Goal: Book appointment/travel/reservation

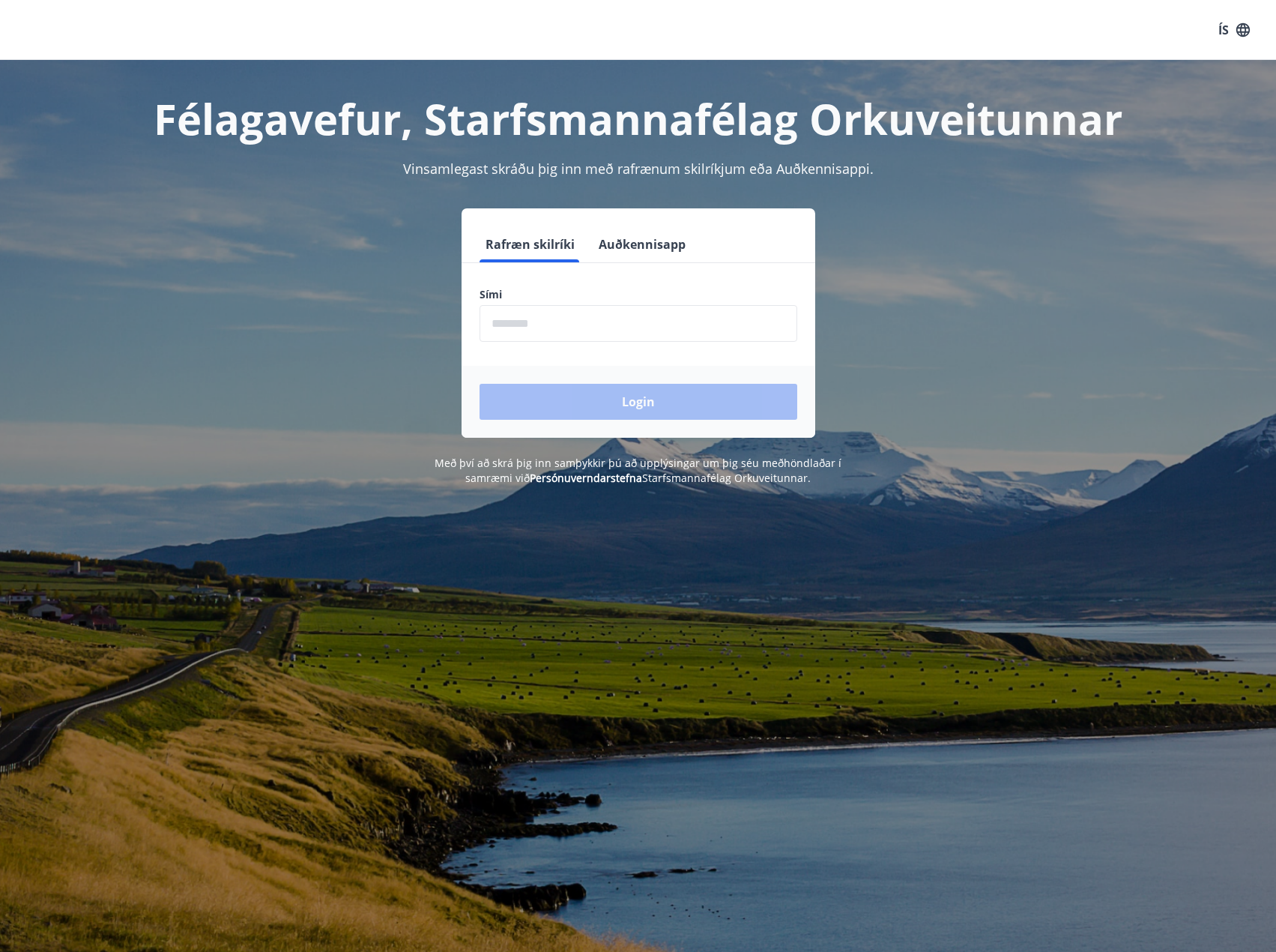
click at [614, 343] on form "Rafræn skilríki Auðkennisapp Sími ​ Login" at bounding box center [638, 331] width 353 height 211
click at [608, 327] on input "phone" at bounding box center [639, 323] width 318 height 37
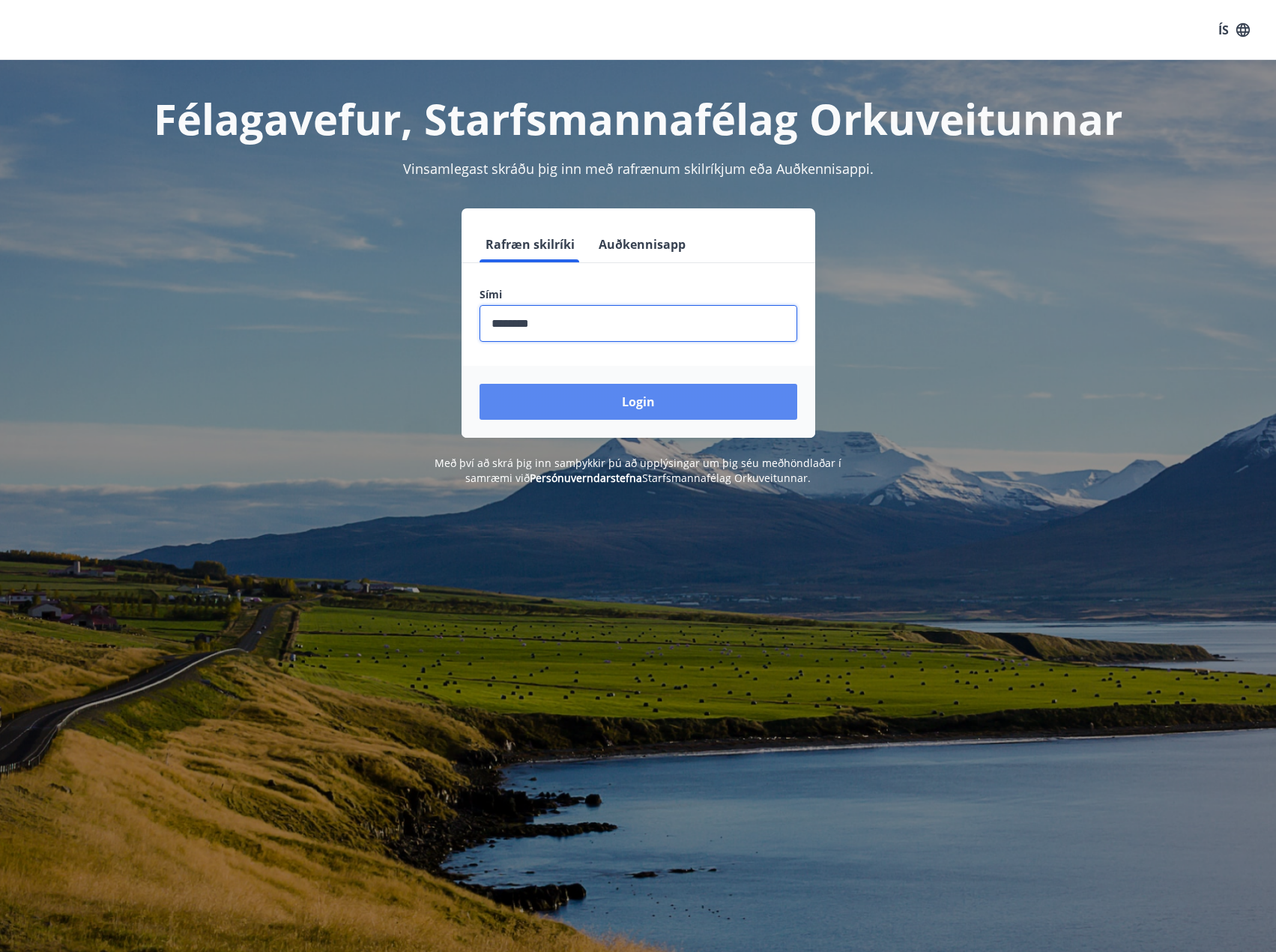
type input "********"
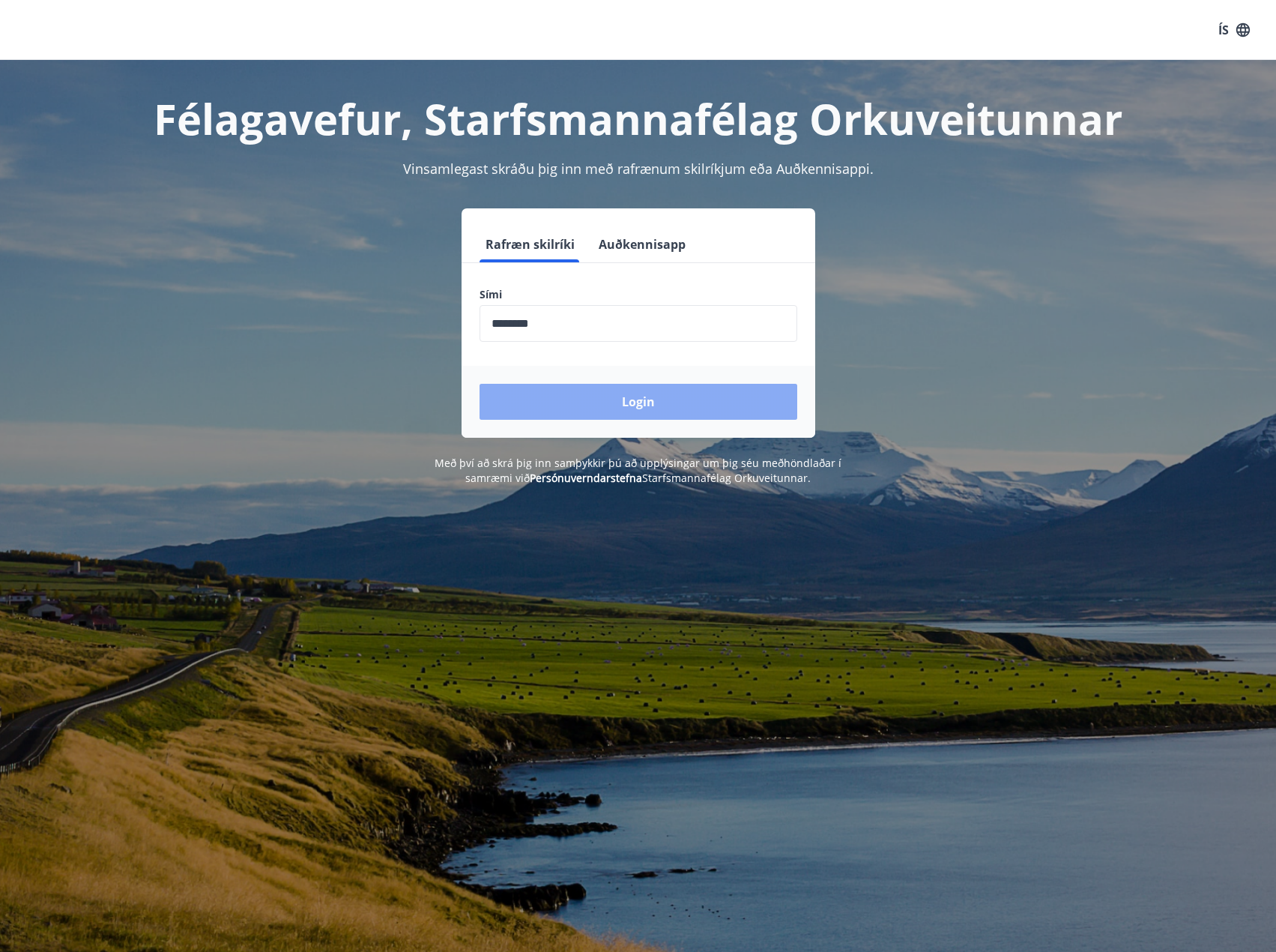
click at [615, 406] on button "Login" at bounding box center [639, 402] width 318 height 36
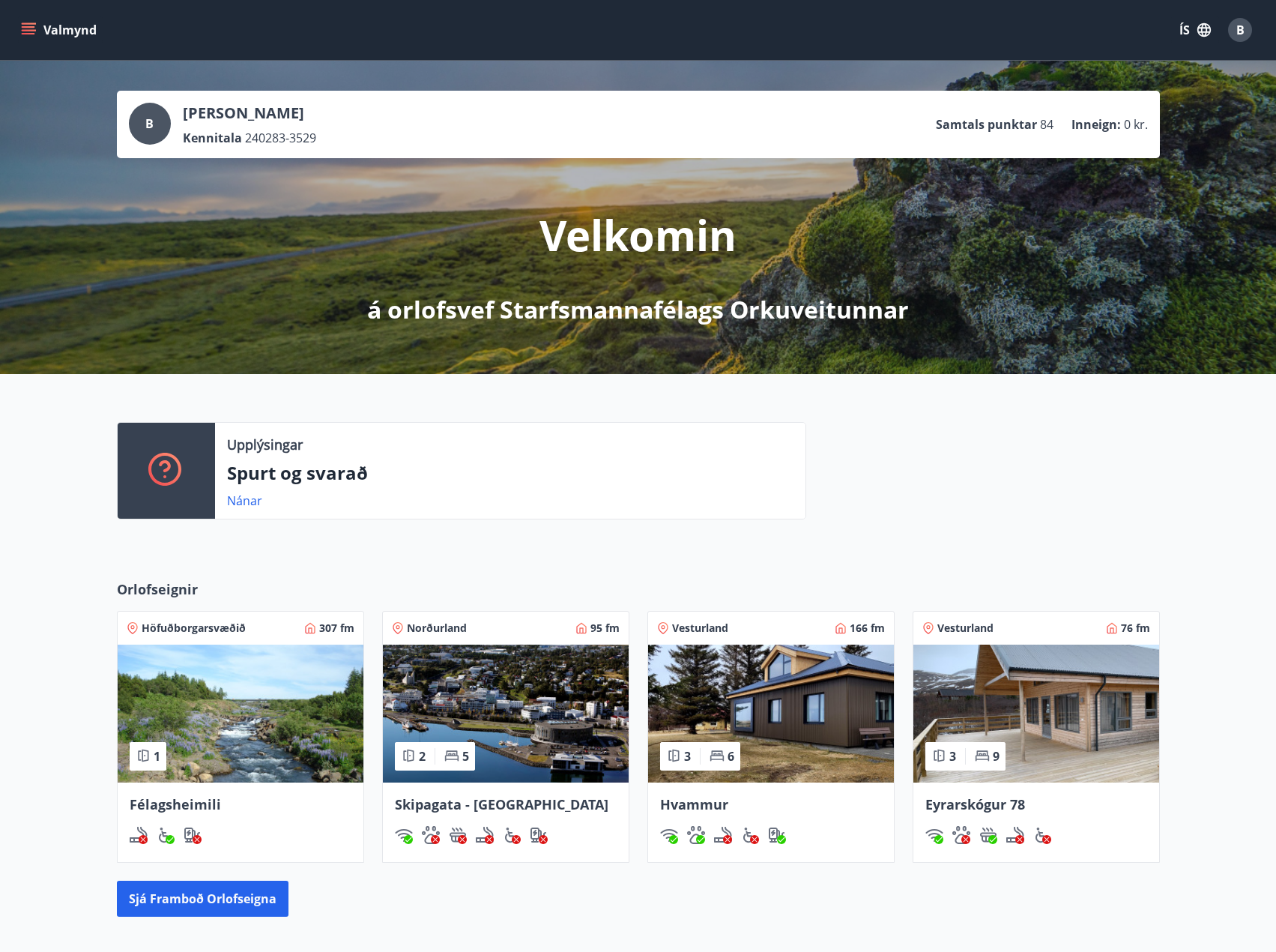
click at [23, 30] on icon "menu" at bounding box center [30, 30] width 17 height 2
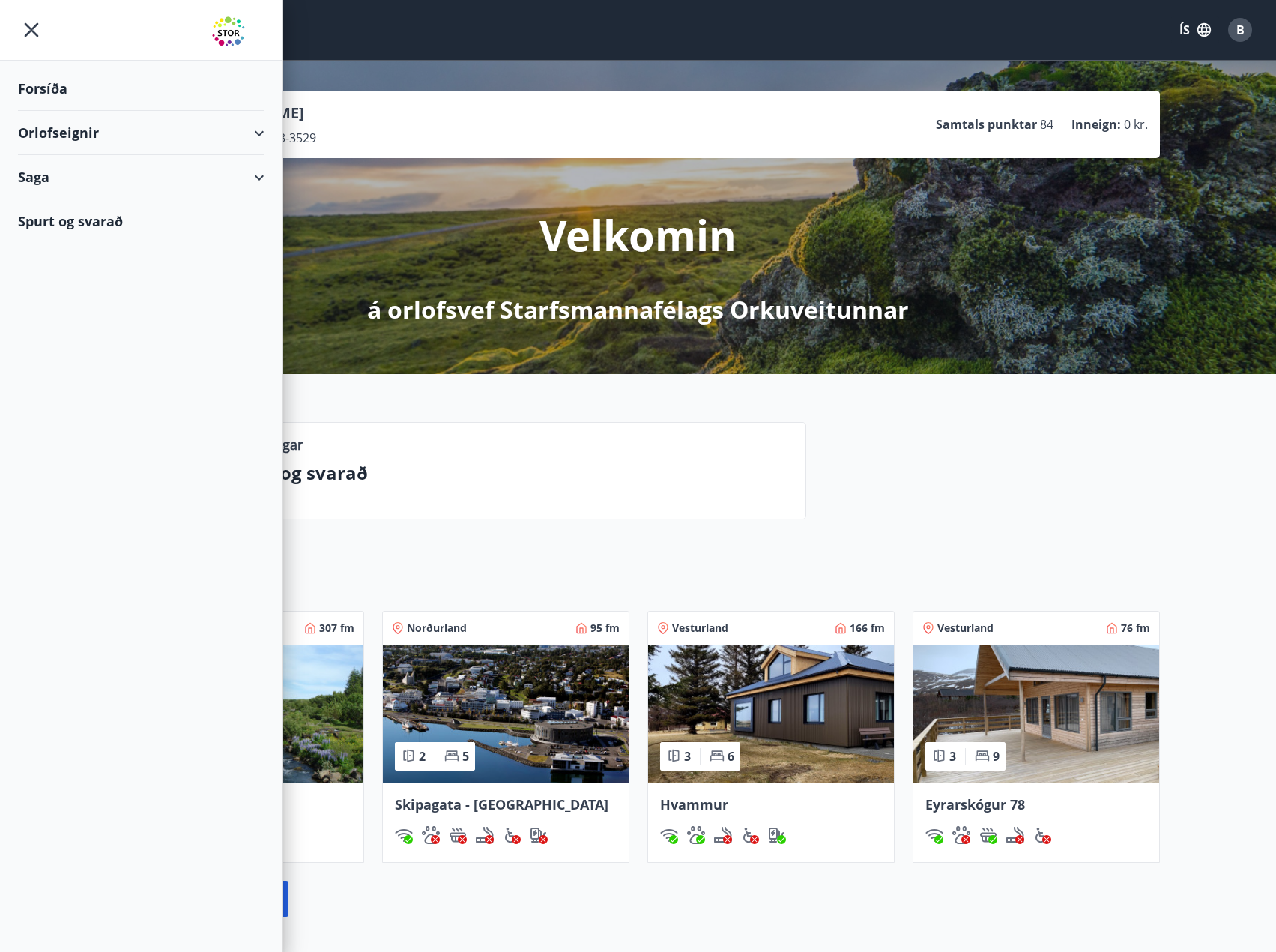
click at [92, 133] on div "Orlofseignir" at bounding box center [142, 133] width 247 height 44
click at [77, 193] on div "Bókunardagatal" at bounding box center [142, 203] width 223 height 32
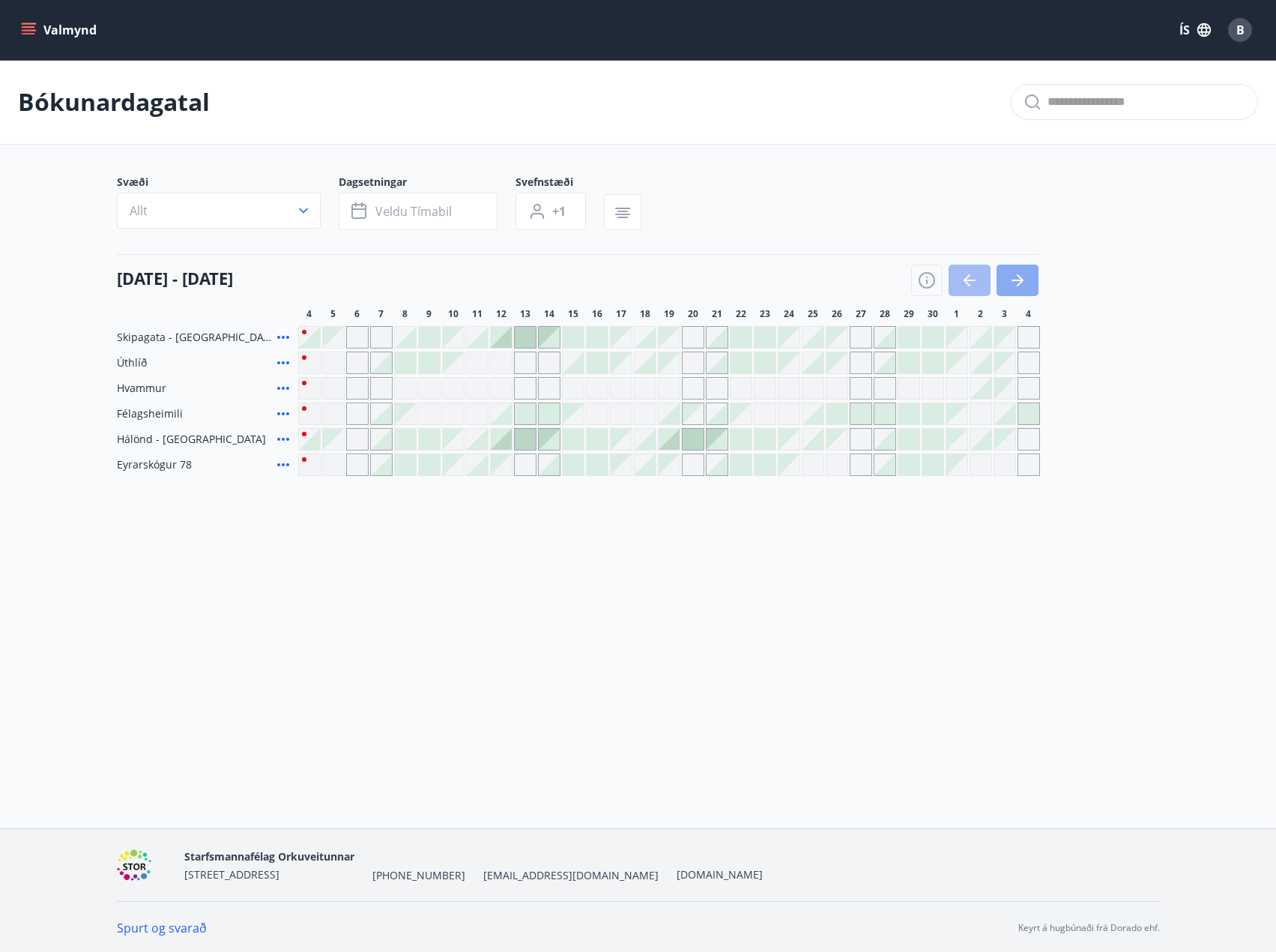
click at [1019, 273] on icon "button" at bounding box center [1018, 280] width 18 height 18
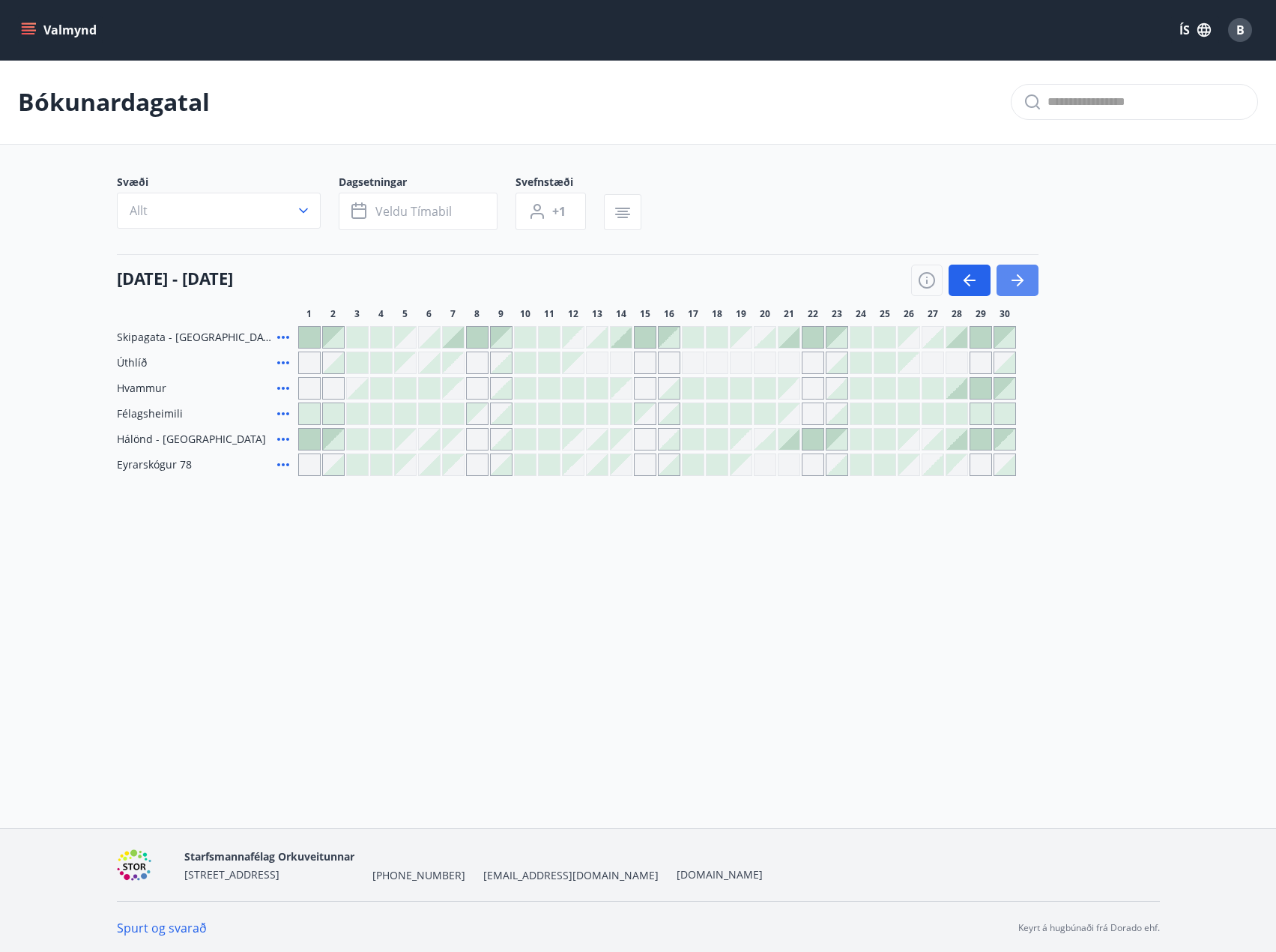
click at [1019, 273] on icon "button" at bounding box center [1018, 280] width 18 height 18
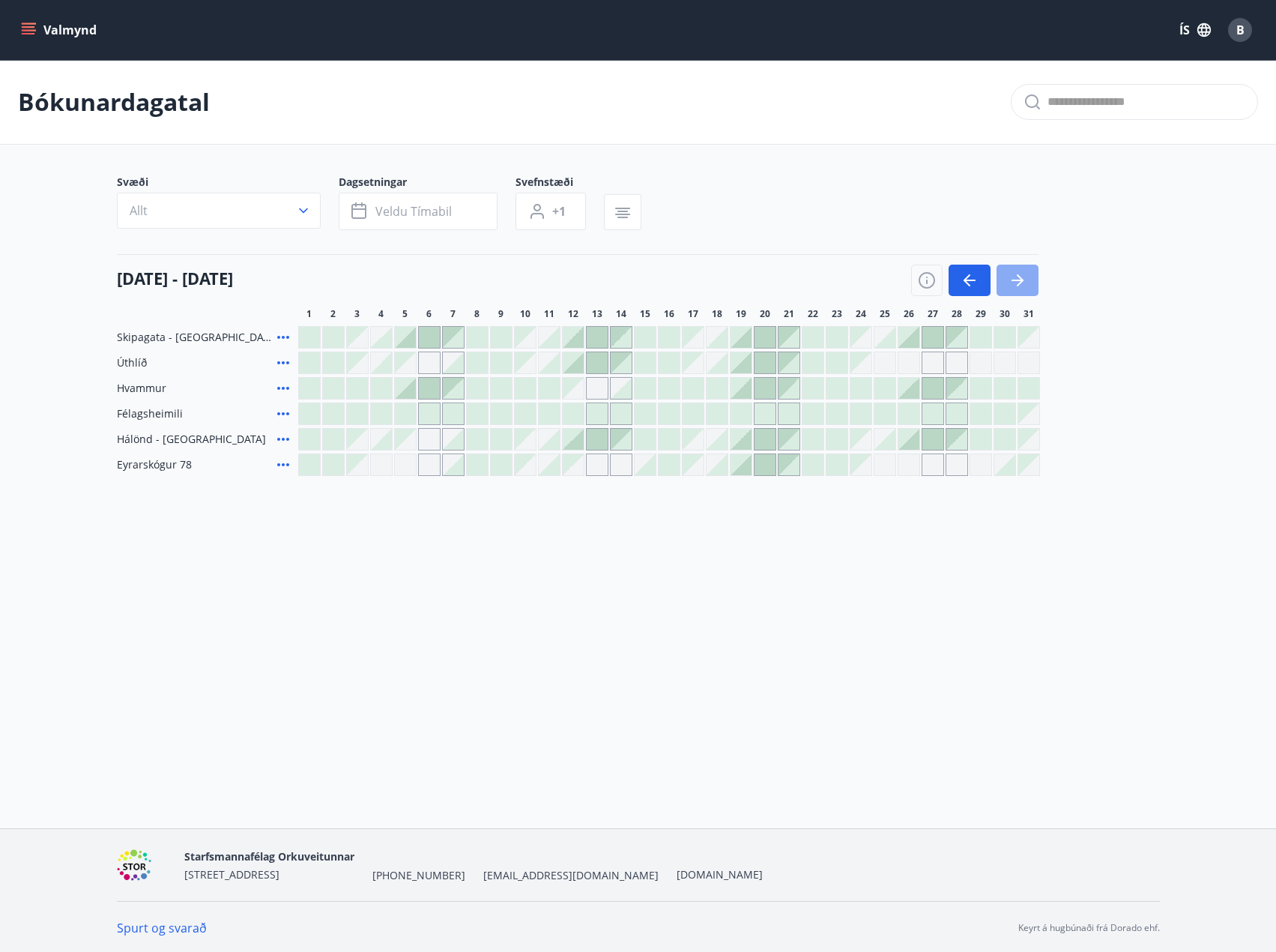
click at [1019, 273] on icon "button" at bounding box center [1018, 280] width 18 height 18
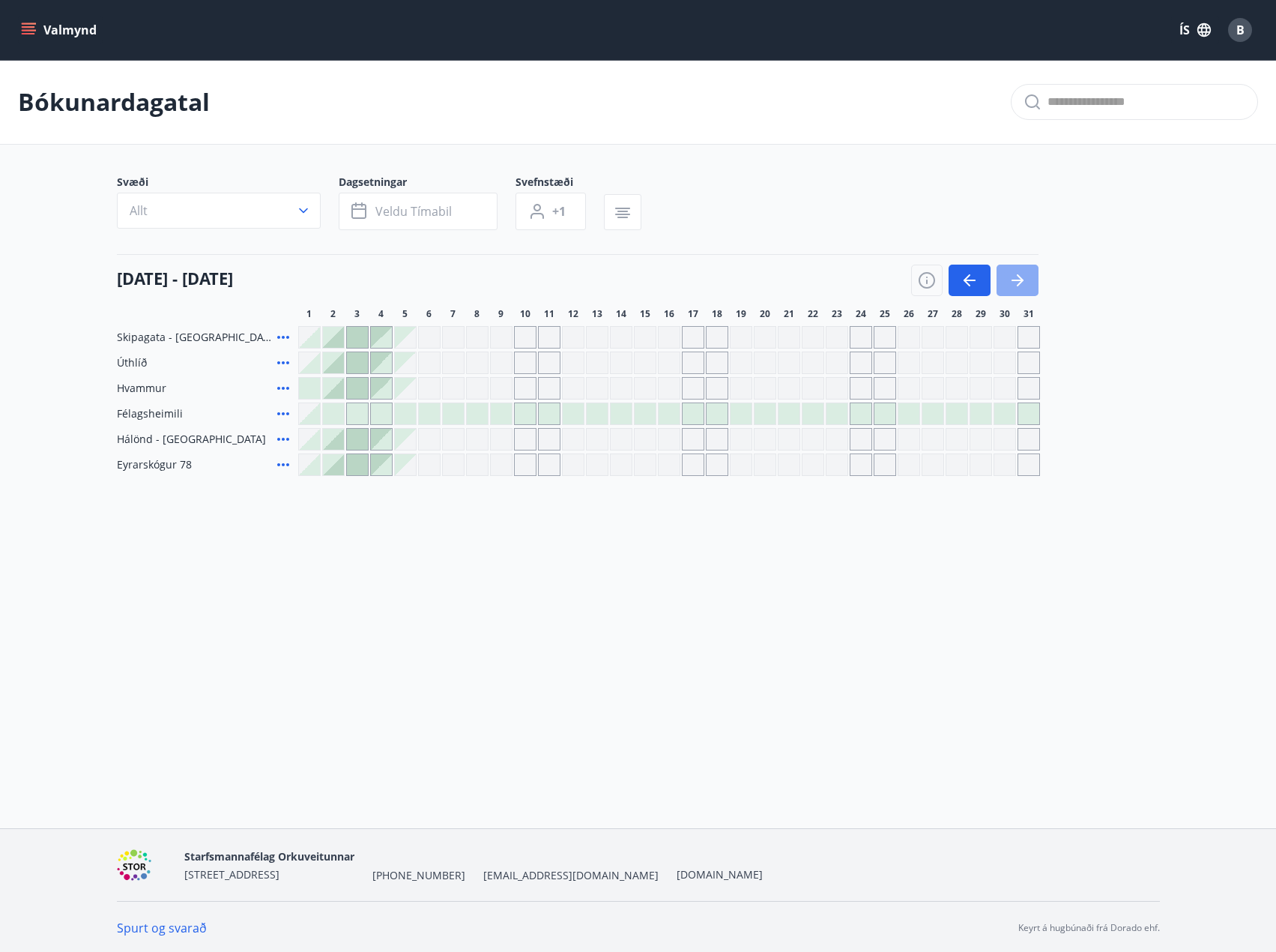
click at [1019, 273] on icon "button" at bounding box center [1018, 280] width 18 height 18
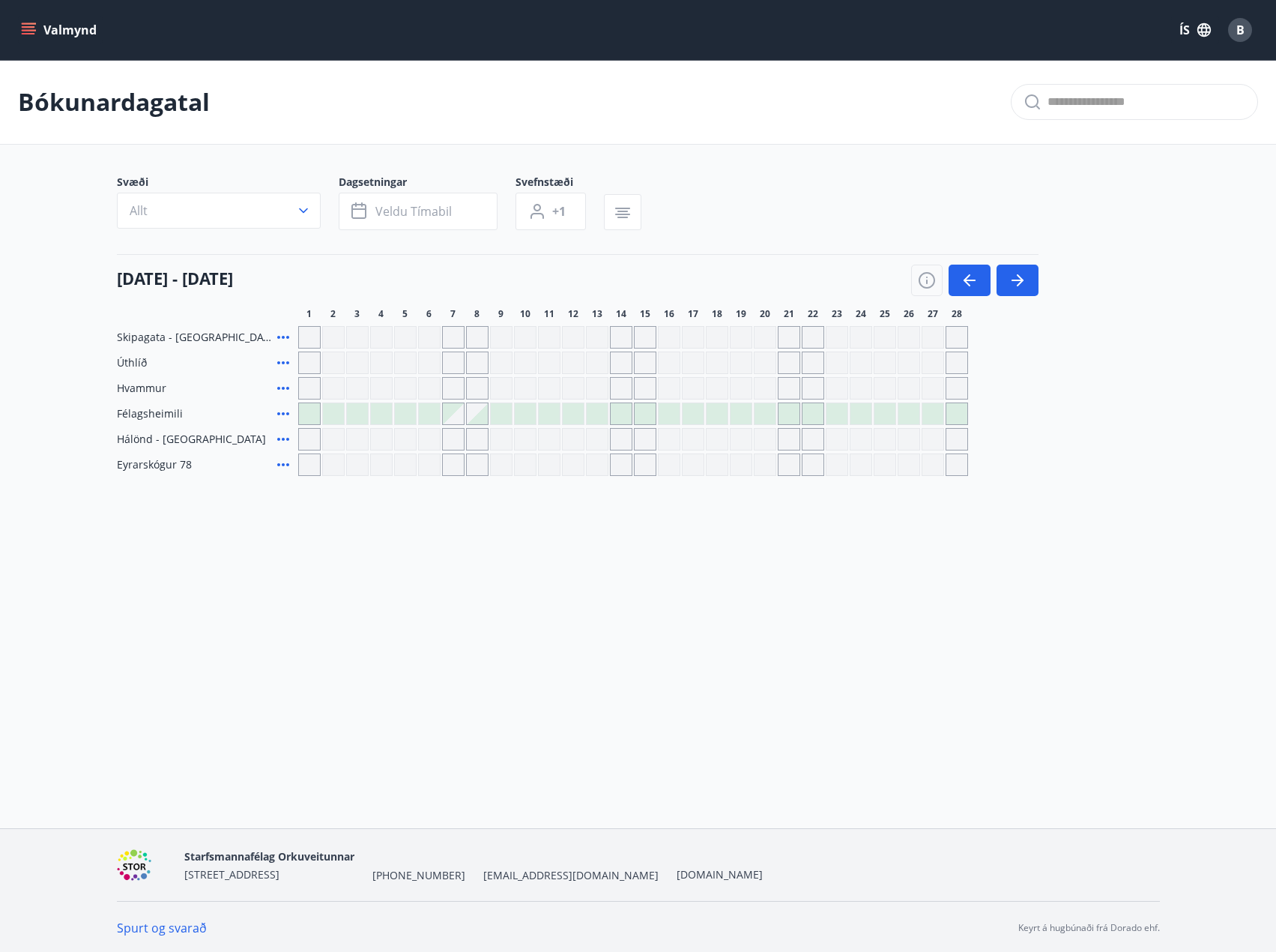
click at [549, 361] on div "Gráir dagar eru ekki bókanlegir" at bounding box center [549, 362] width 23 height 23
click at [28, 40] on button "Valmynd" at bounding box center [61, 30] width 85 height 27
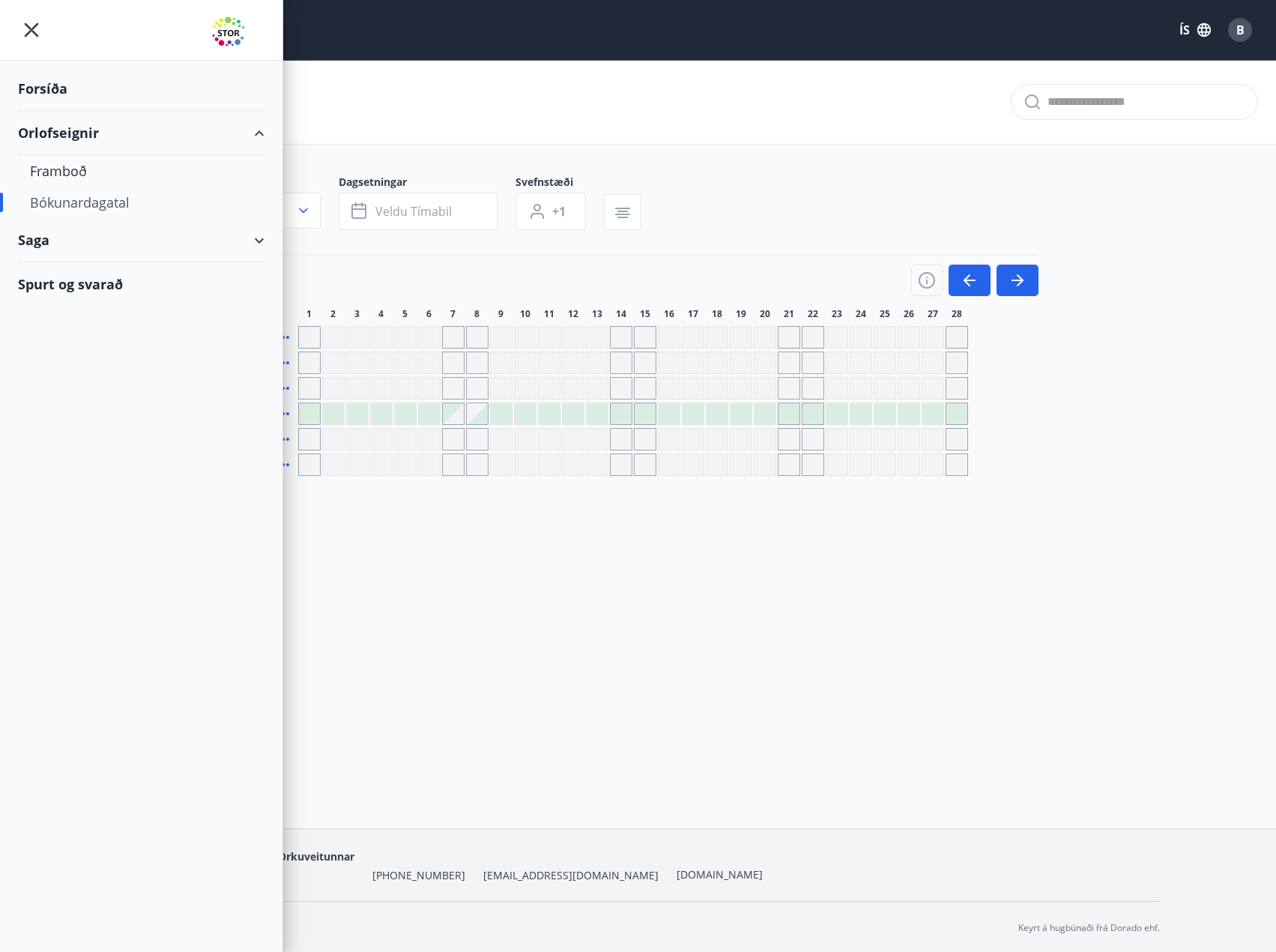
click at [38, 92] on div "Forsíða" at bounding box center [142, 89] width 247 height 44
